Goal: Information Seeking & Learning: Check status

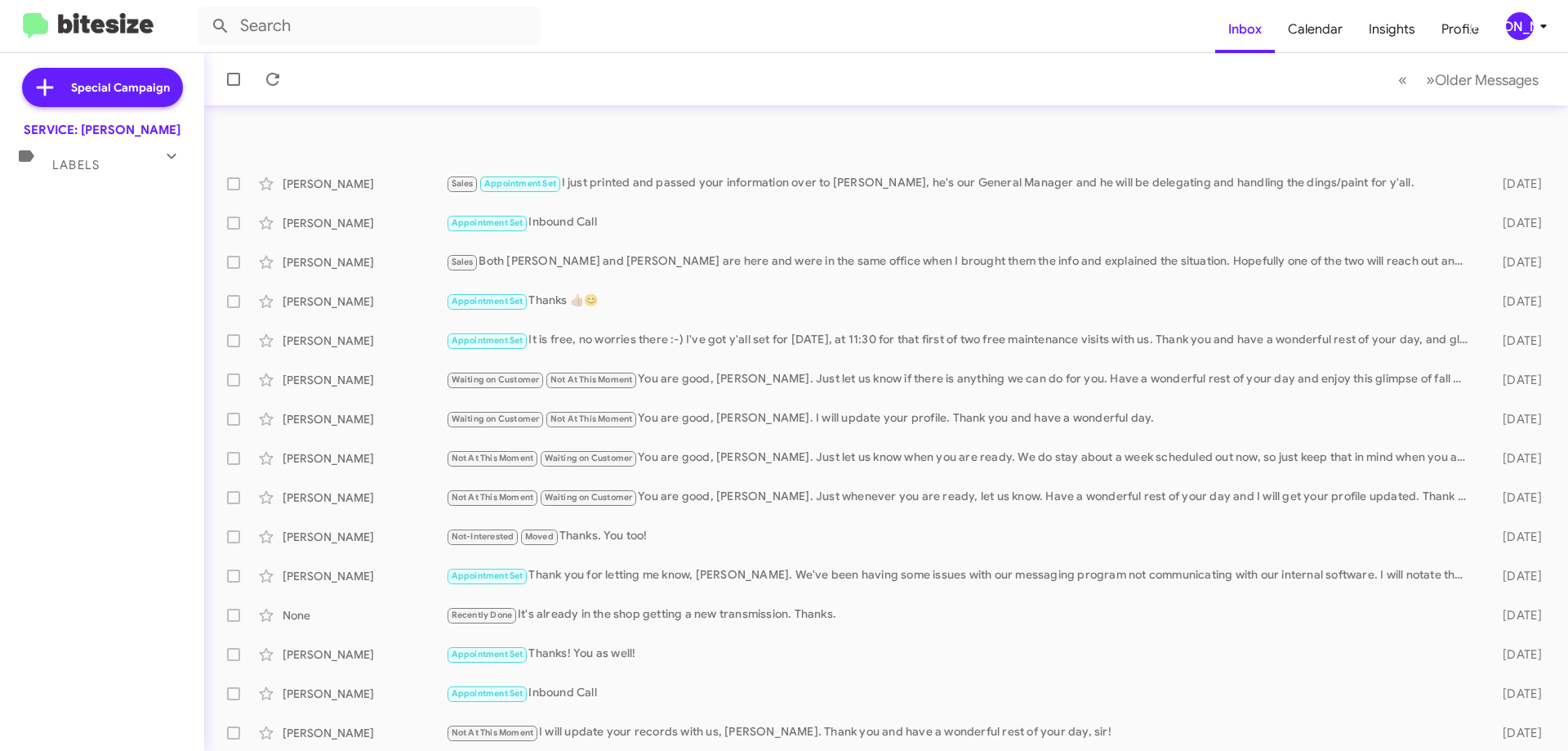
scroll to position [82, 0]
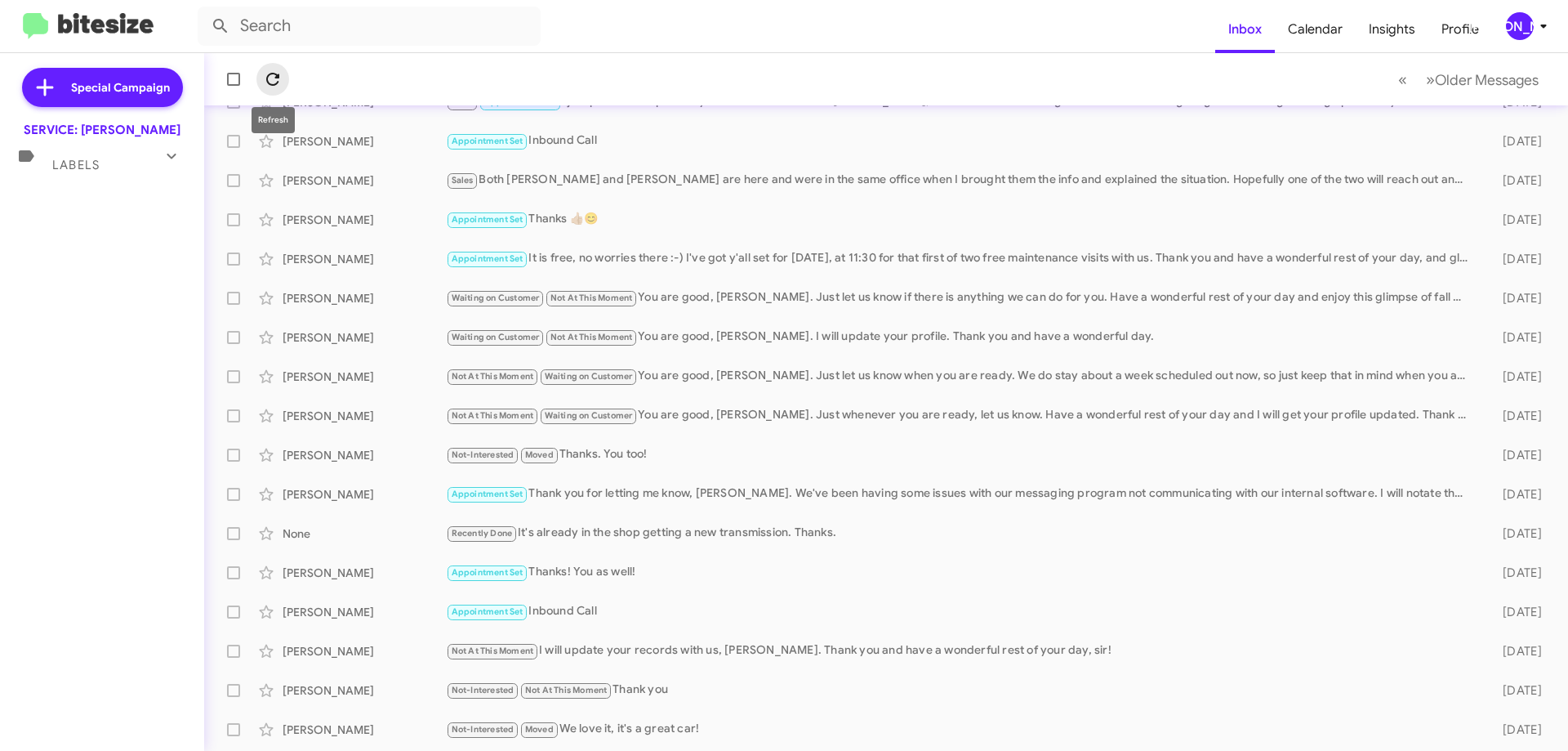
click at [257, 74] on span at bounding box center [272, 79] width 33 height 20
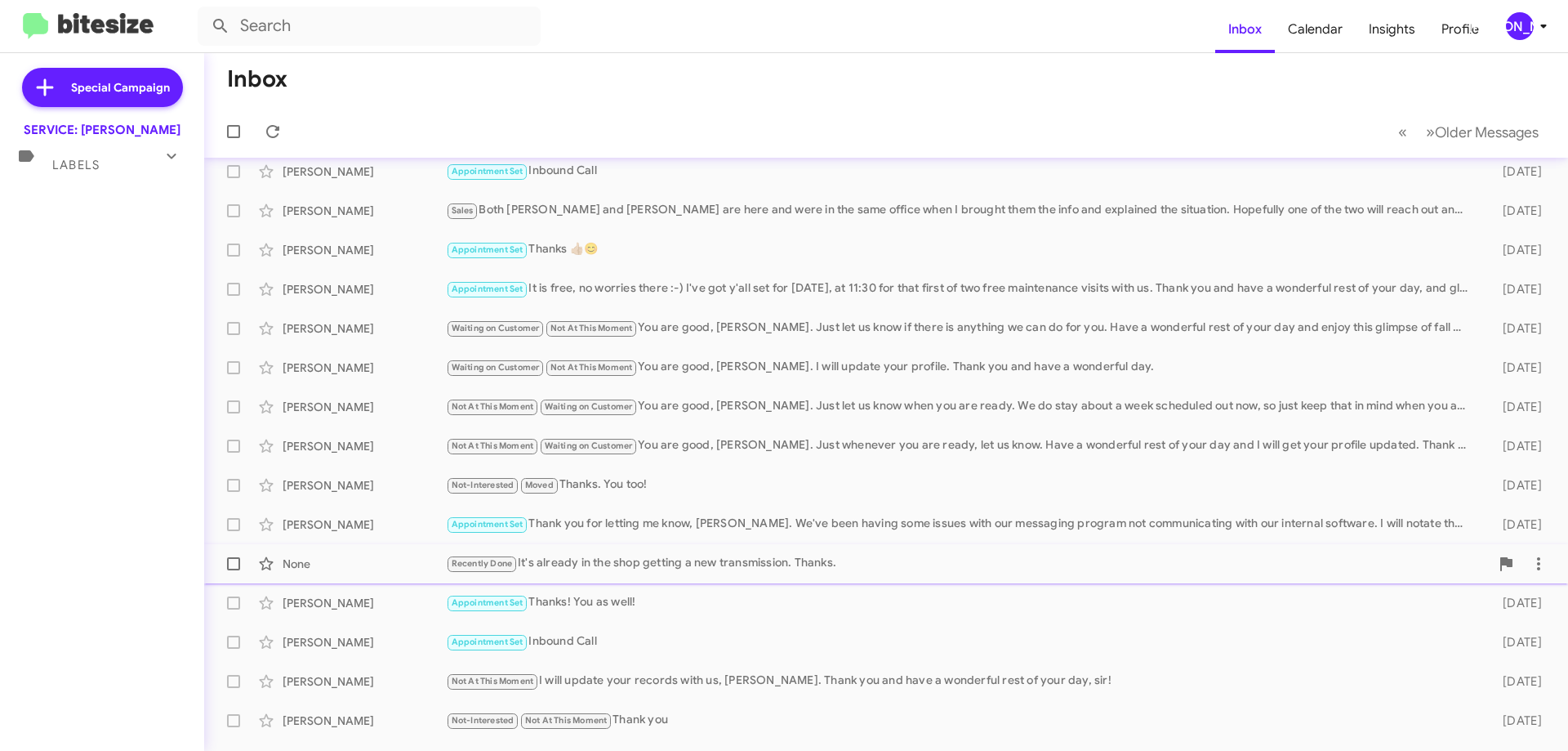
scroll to position [0, 0]
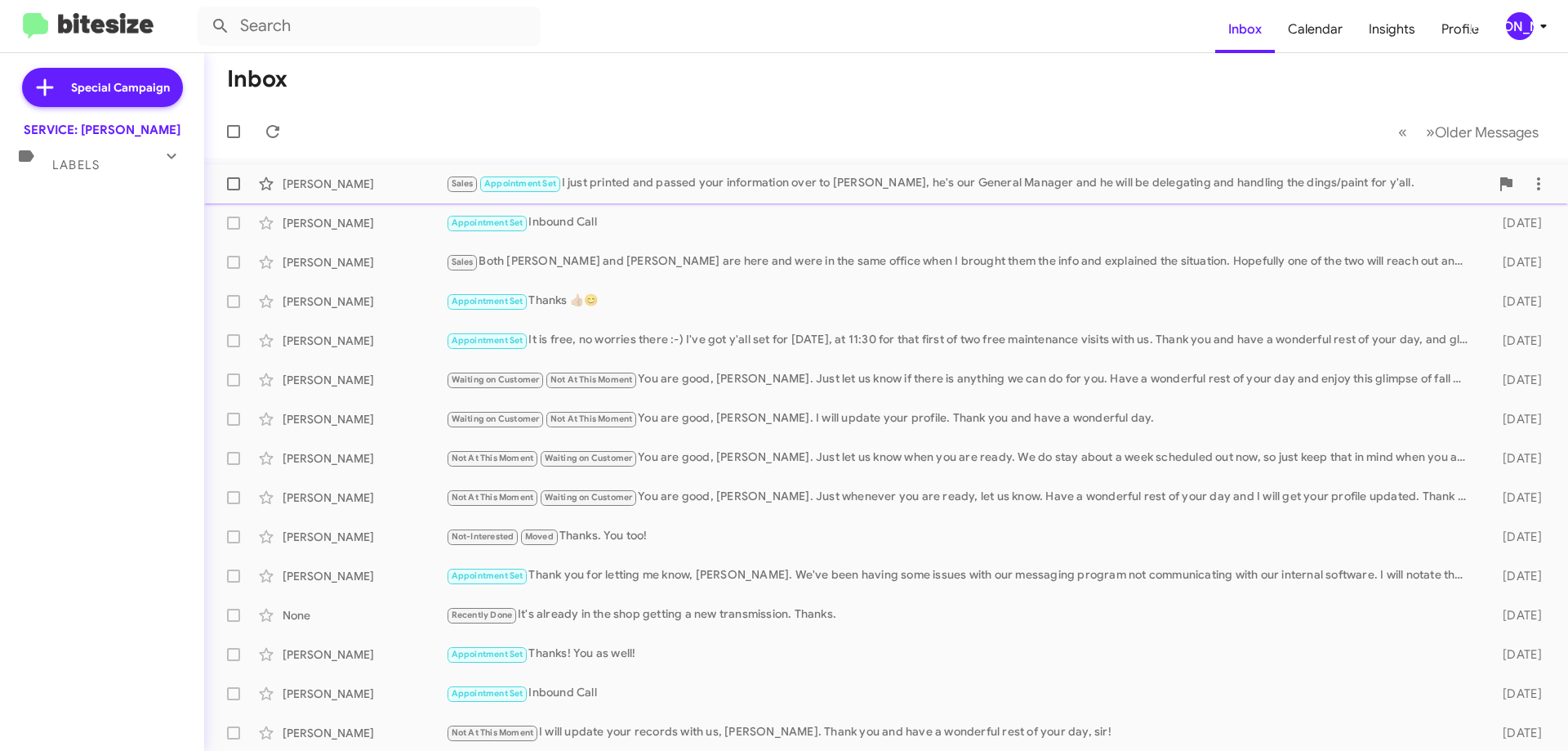
click at [758, 177] on div "Sales Appointment Set I just printed and passed your information over to [PERSO…" at bounding box center [968, 184] width 1044 height 19
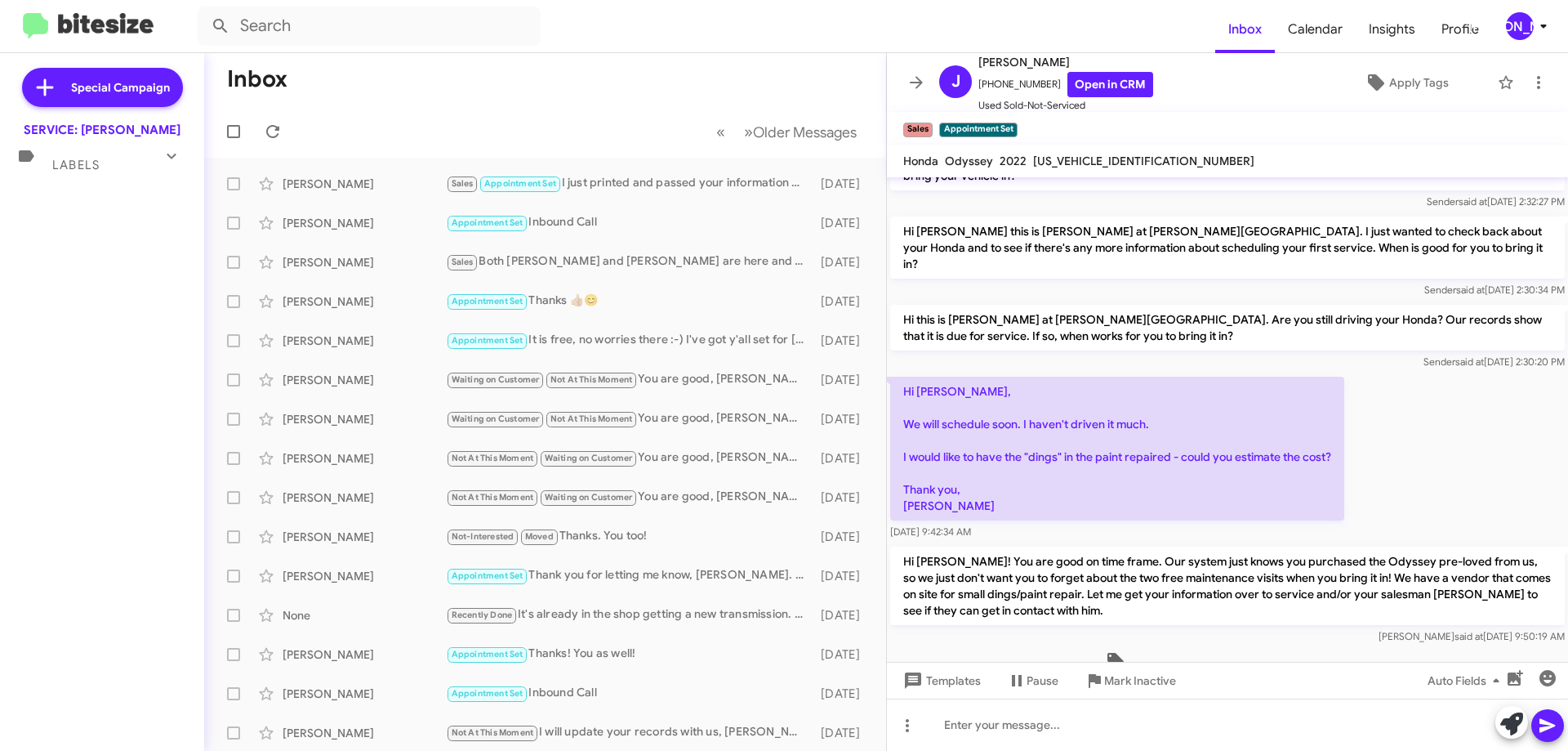
scroll to position [52, 0]
click at [894, 76] on mat-toolbar "J John Hendrick +14236051620 Open in CRM Used Sold-Not-Serviced Apply Tags" at bounding box center [1227, 82] width 681 height 58
click at [906, 79] on span at bounding box center [916, 82] width 33 height 20
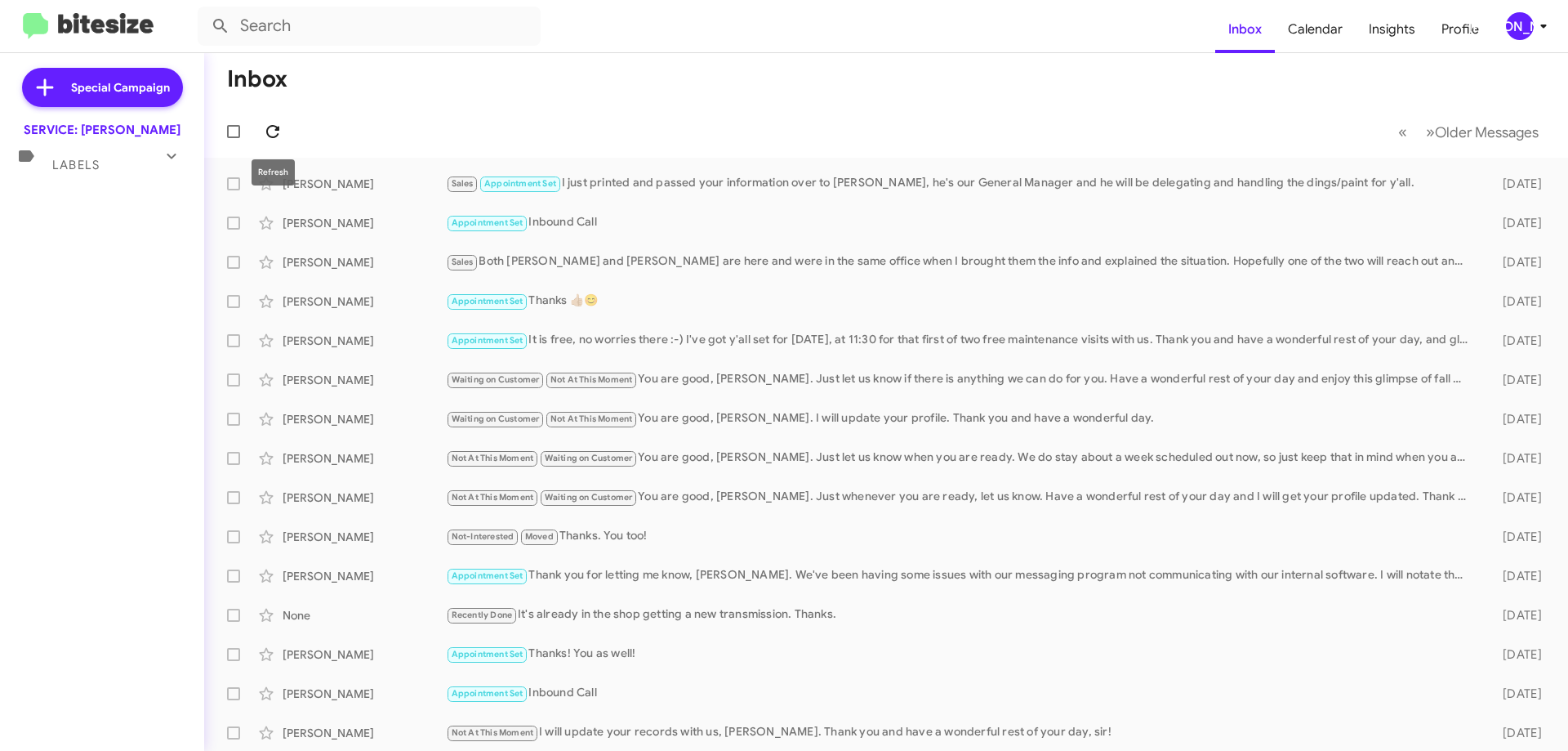
click at [269, 132] on icon at bounding box center [272, 131] width 20 height 20
click at [286, 120] on mat-toolbar-row "« Previous » Next Older Messages" at bounding box center [887, 131] width 1364 height 52
click at [272, 126] on icon at bounding box center [273, 132] width 13 height 13
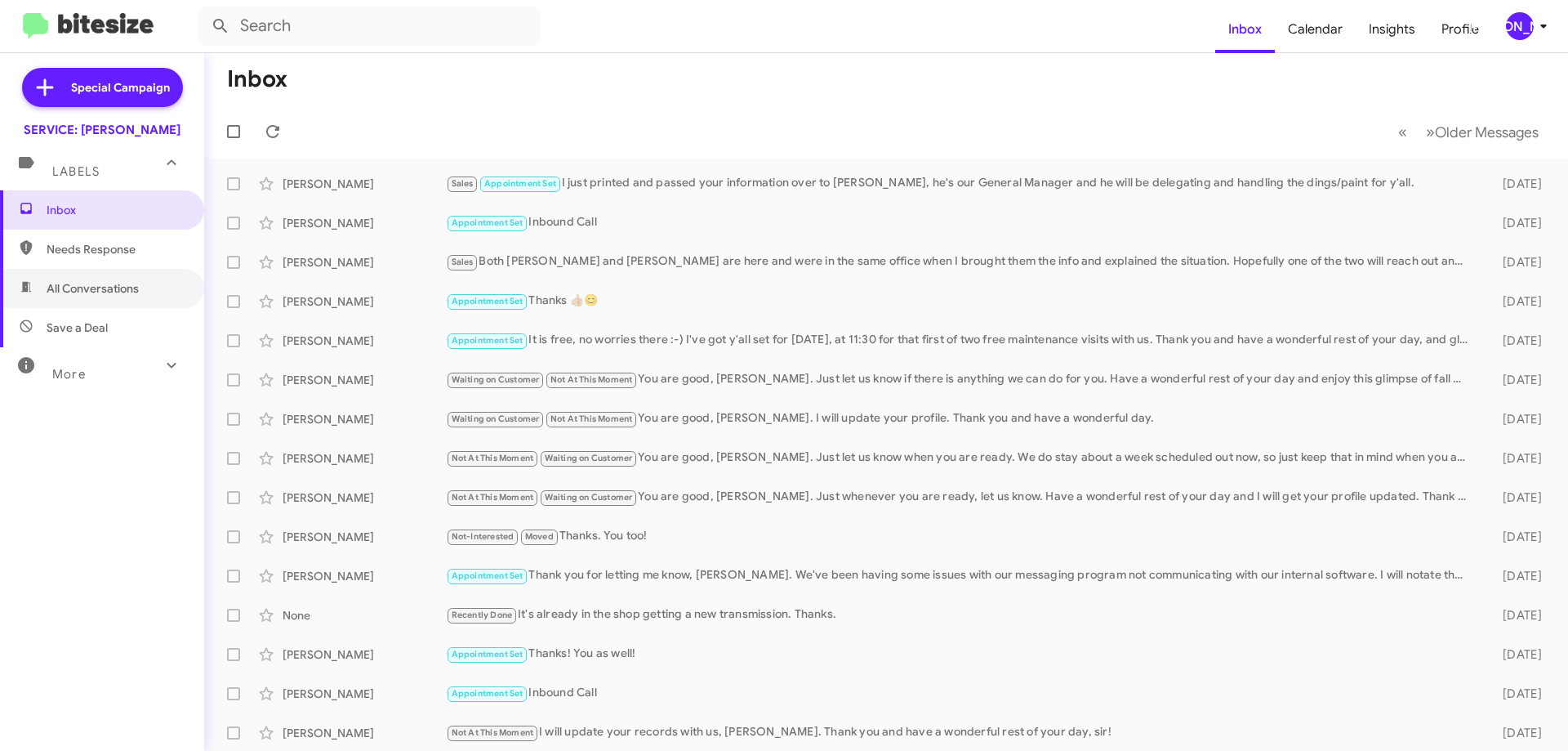
drag, startPoint x: 90, startPoint y: 286, endPoint x: 94, endPoint y: 242, distance: 44.2
click at [91, 286] on span "All Conversations" at bounding box center [92, 287] width 92 height 16
type input "in:all-conversations"
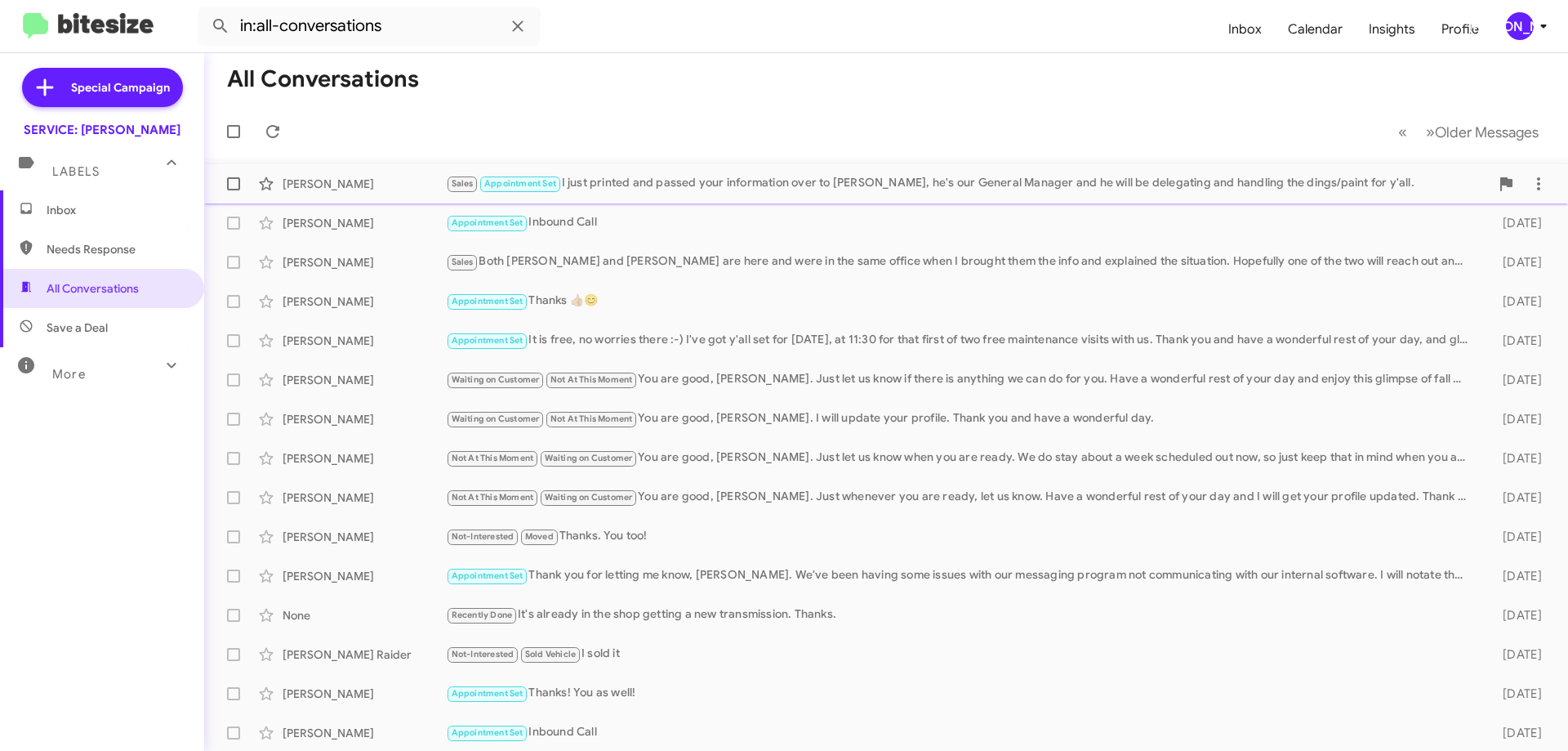
click at [829, 166] on span "[PERSON_NAME] Sales Appointment Set I just printed and passed your information …" at bounding box center [887, 184] width 1364 height 40
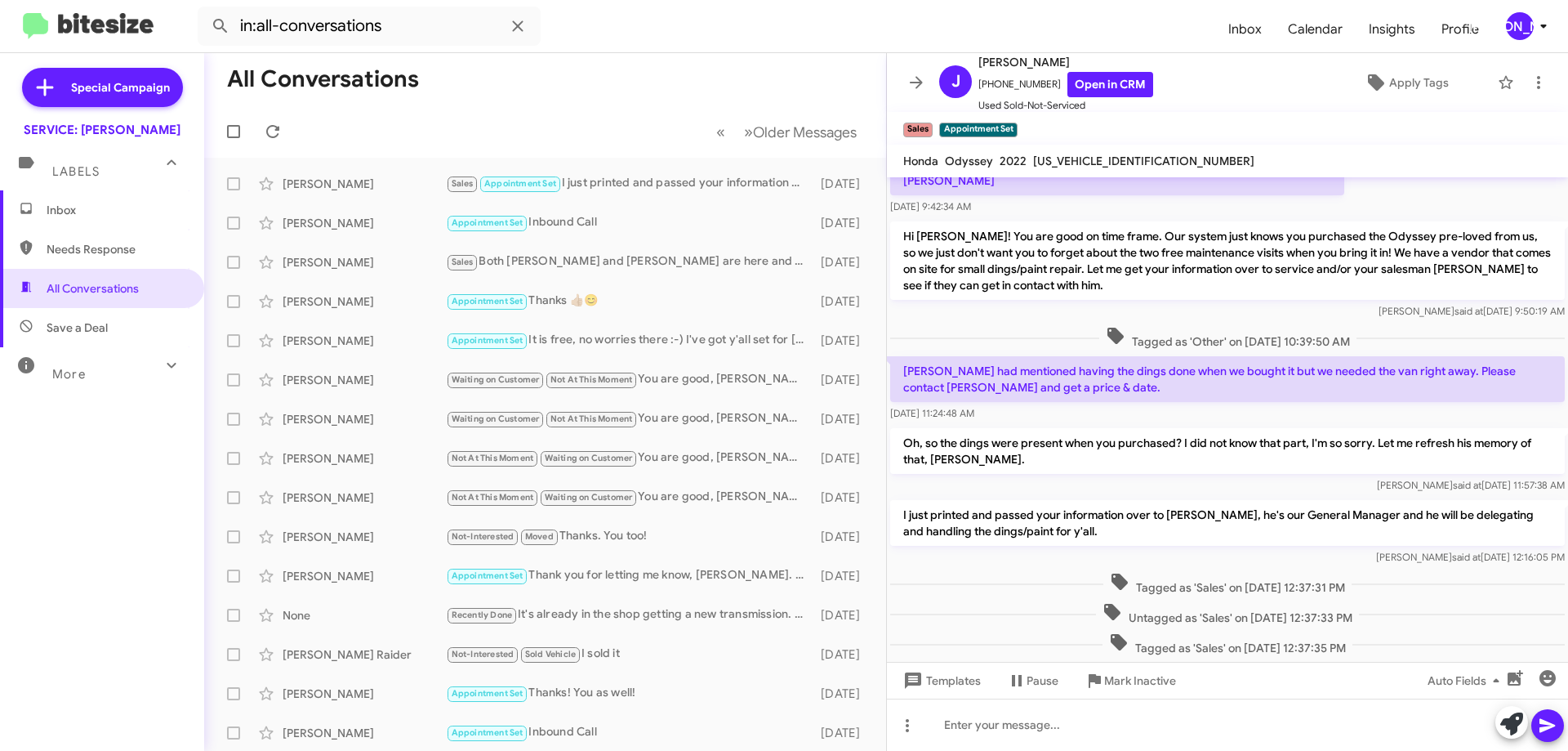
scroll to position [460, 0]
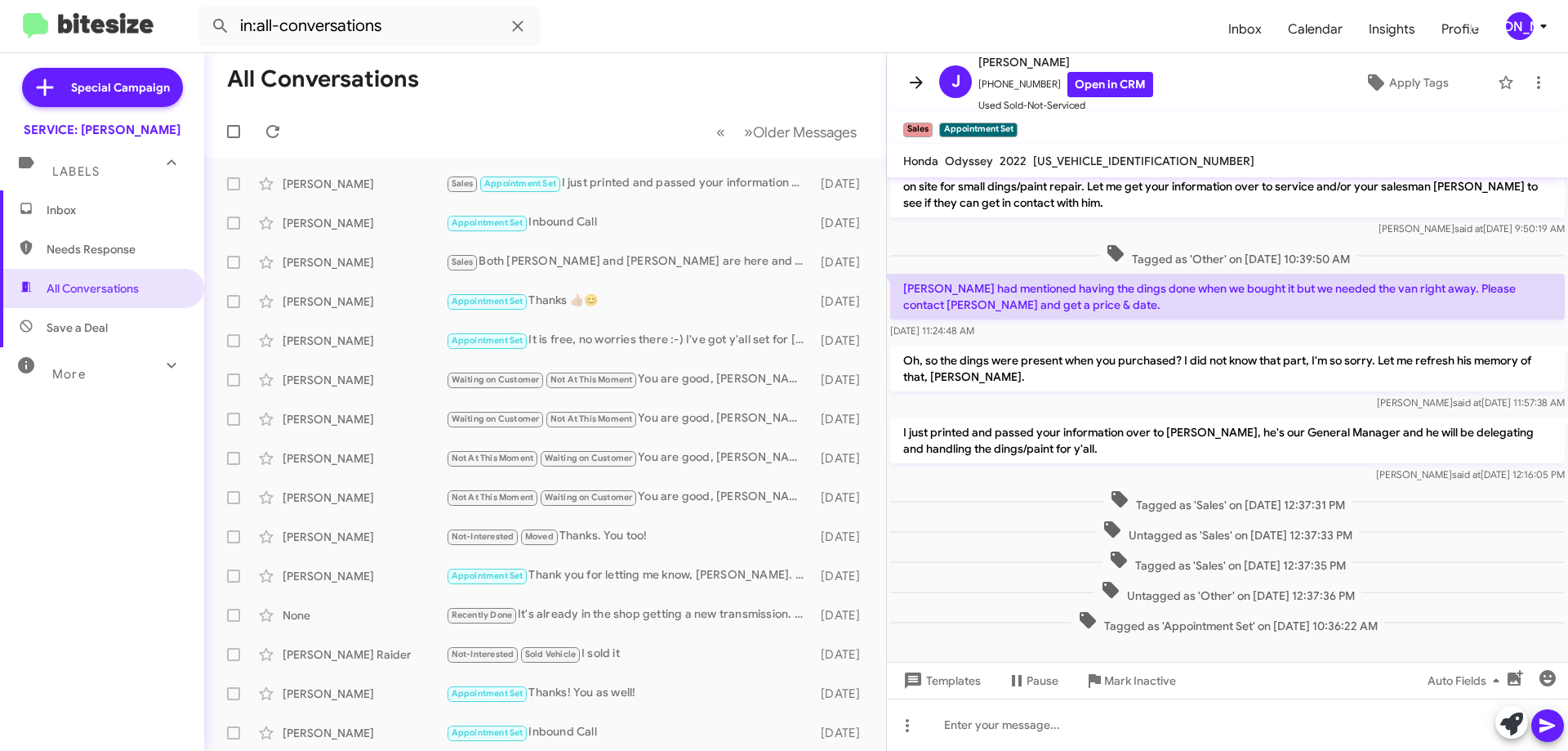
click at [917, 76] on icon at bounding box center [916, 82] width 20 height 20
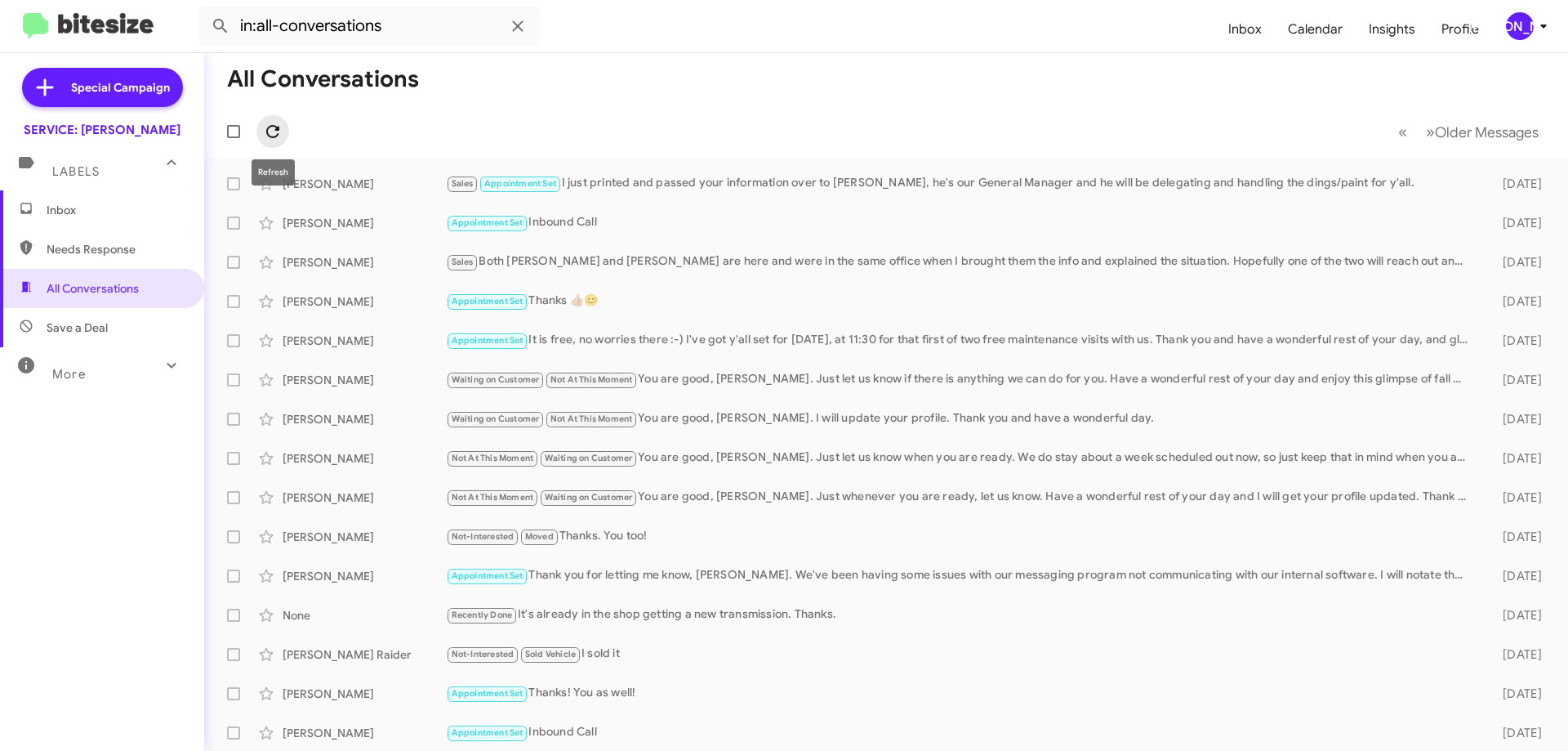
click at [260, 127] on span at bounding box center [272, 131] width 33 height 20
click at [606, 187] on div "Sales Appointment Set I just printed and passed your information over to [PERSO…" at bounding box center [968, 184] width 1044 height 19
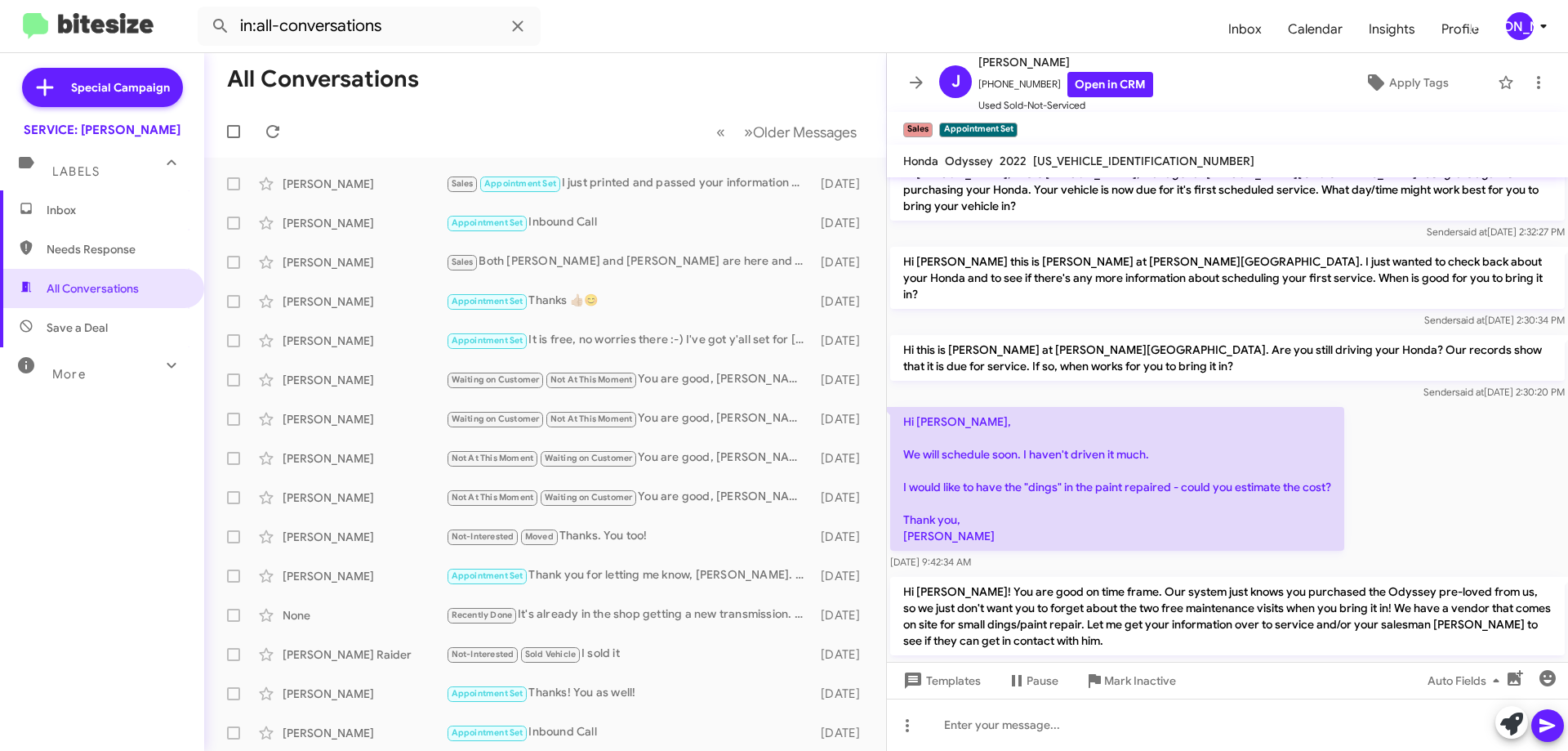
scroll to position [19, 0]
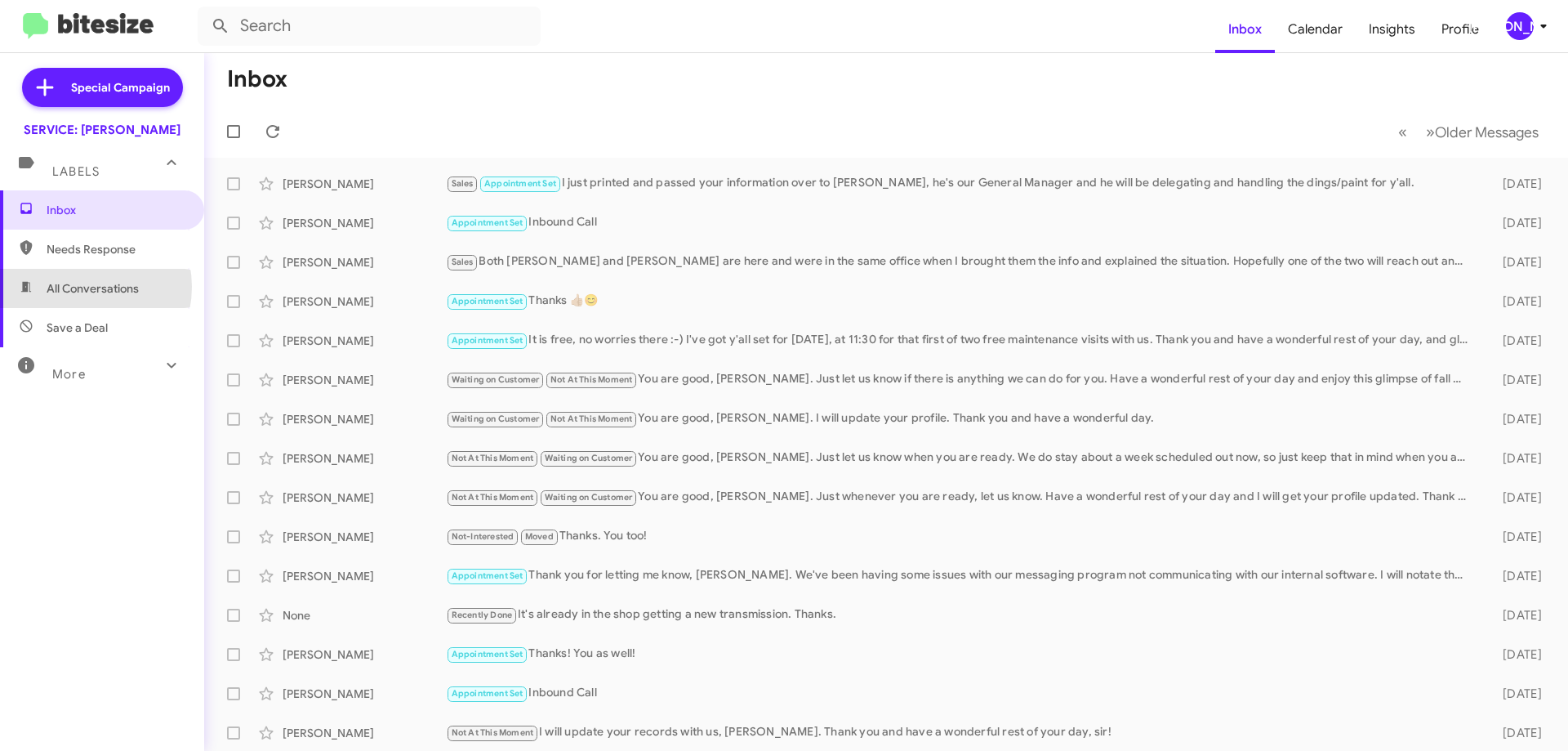
click at [76, 286] on span "All Conversations" at bounding box center [92, 287] width 92 height 16
type input "in:all-conversations"
